Goal: Check status

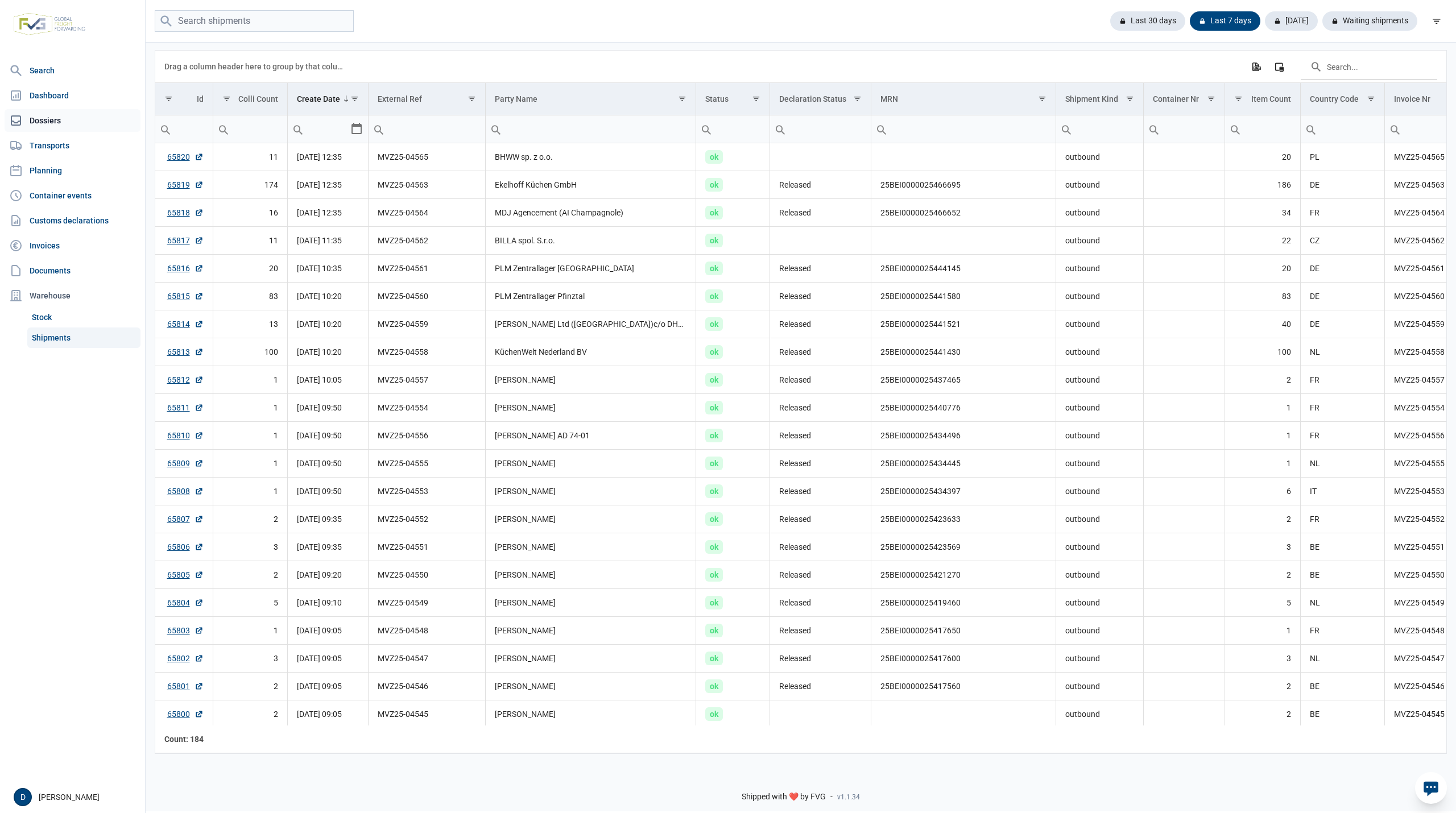
click at [56, 119] on link "Dossiers" at bounding box center [73, 120] width 136 height 23
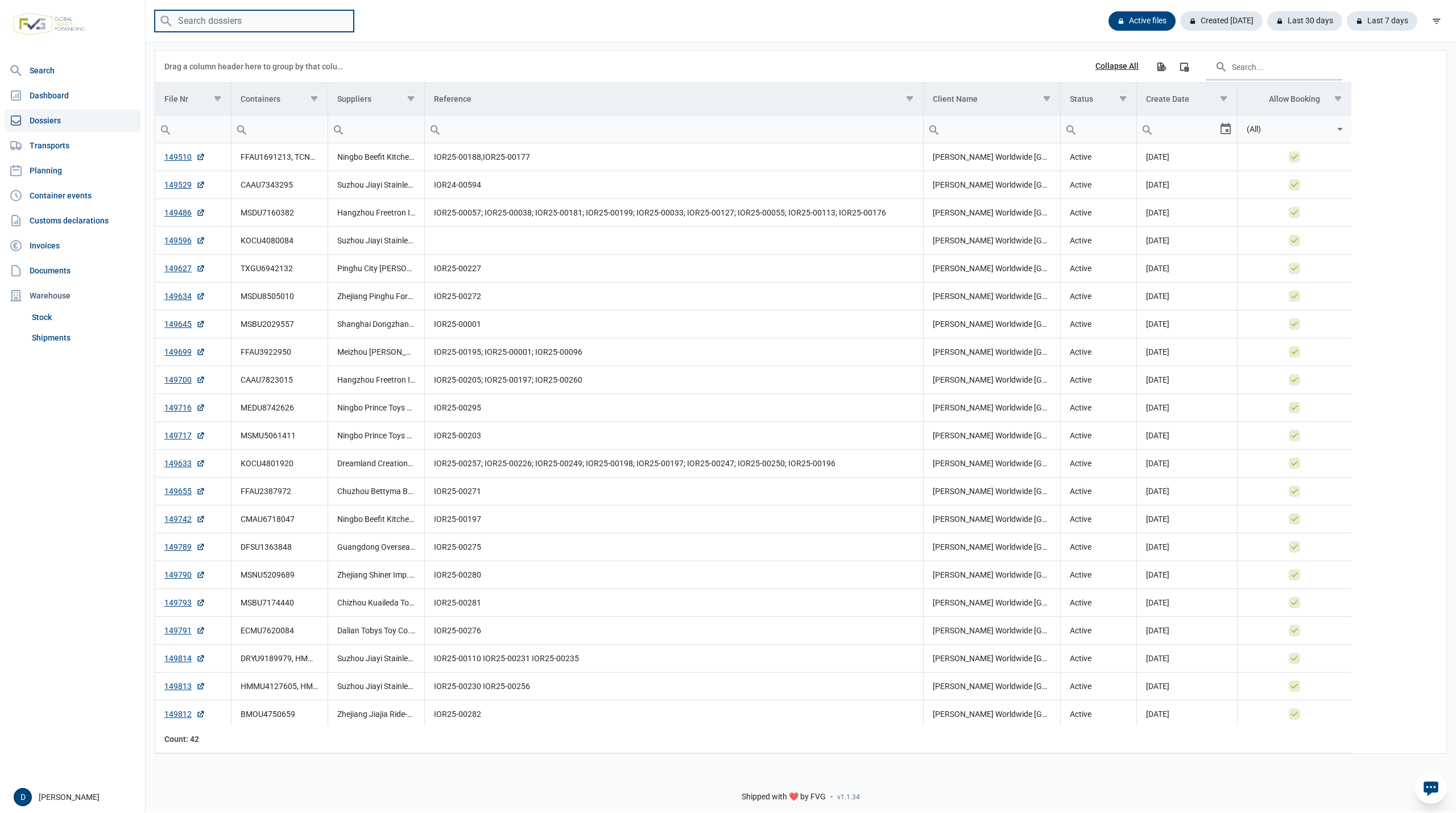
click at [235, 21] on input "search" at bounding box center [254, 21] width 199 height 22
click at [234, 15] on input "search" at bounding box center [254, 21] width 199 height 22
paste input "TCNU1401282"
type input "TCNU1401282"
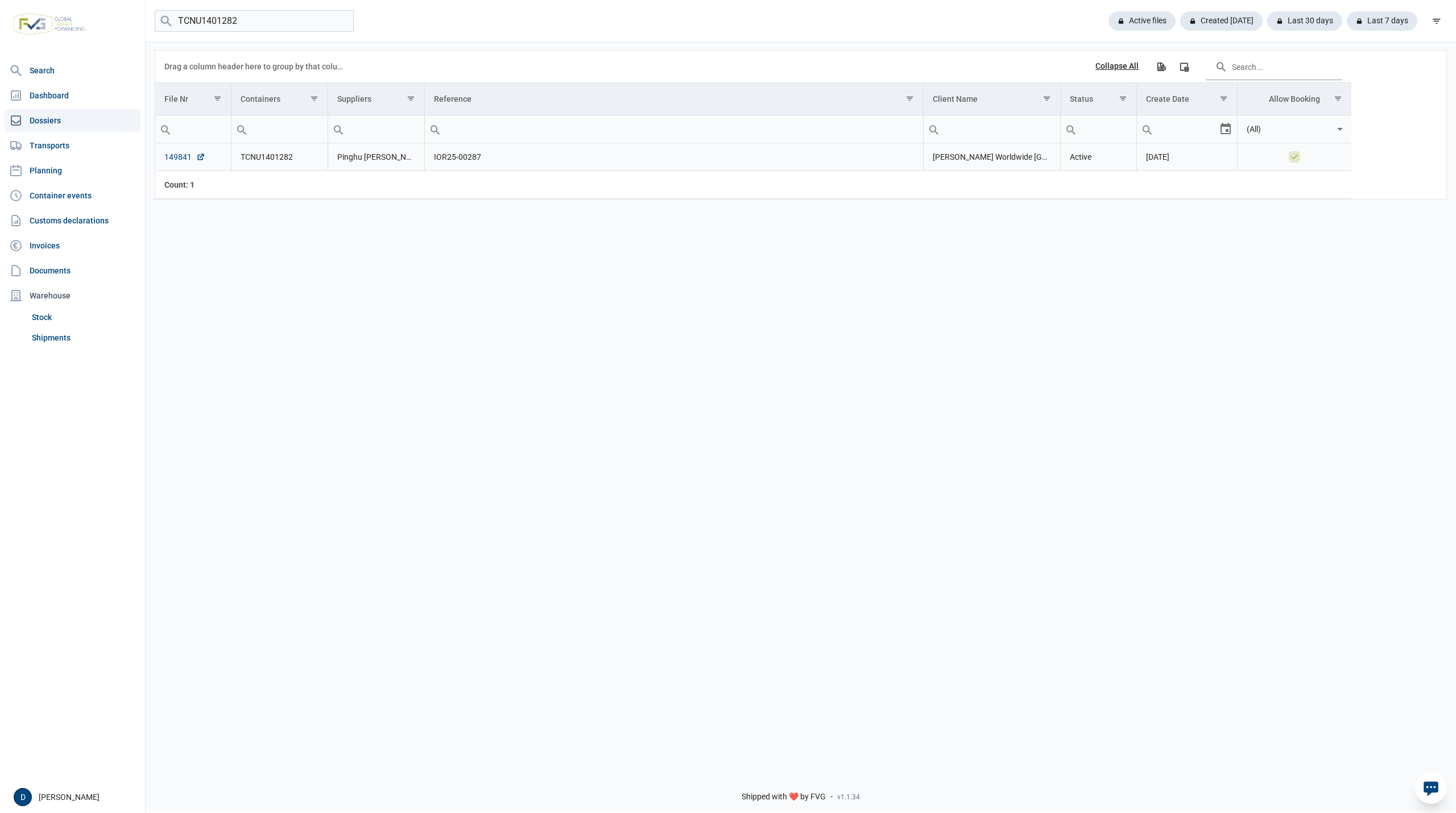
click at [180, 160] on link "149841" at bounding box center [185, 157] width 41 height 12
